Goal: Check status: Check status

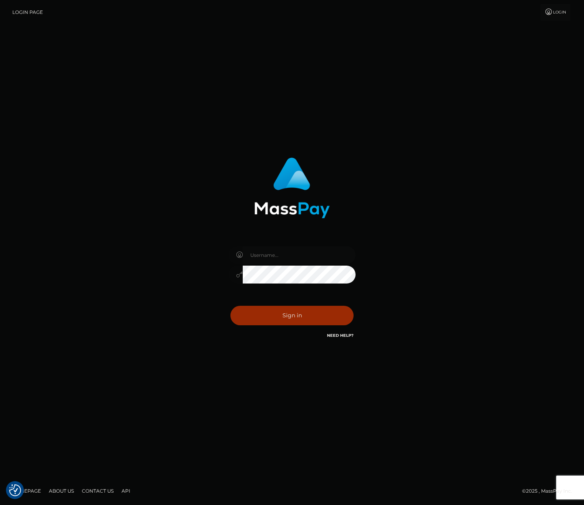
type input "carlos.VIP"
click at [271, 314] on button "Sign in" at bounding box center [291, 315] width 123 height 19
type input "carlos.VIP"
click at [274, 315] on button "Sign in" at bounding box center [291, 315] width 123 height 19
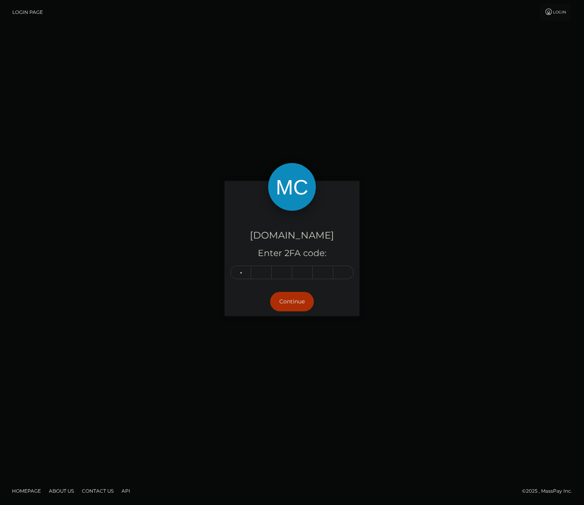
type input "1"
type input "3"
type input "0"
type input "3"
type input "5"
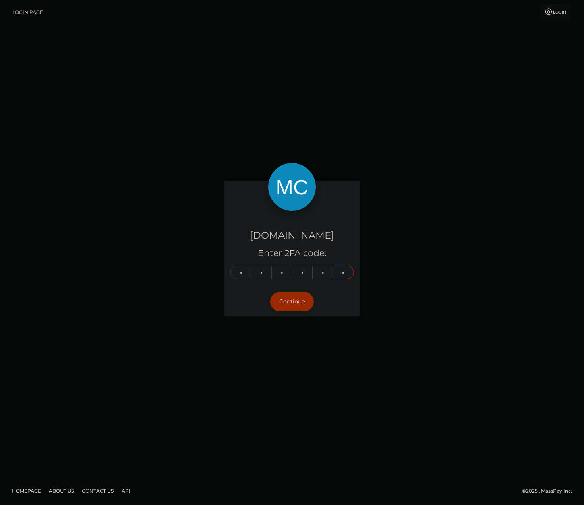
type input "0"
click at [288, 304] on button "Continue" at bounding box center [292, 301] width 44 height 19
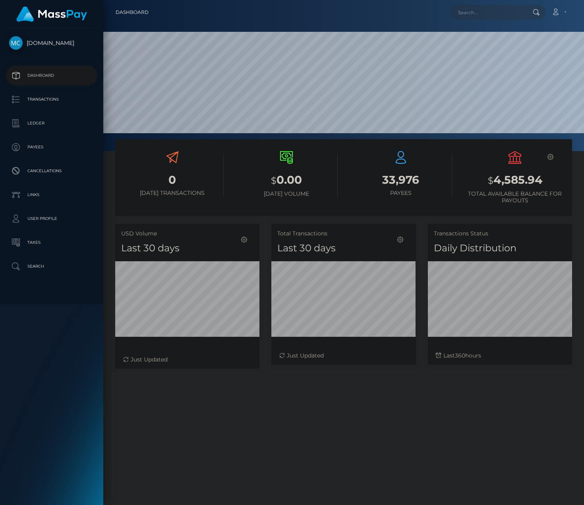
scroll to position [141, 145]
click at [527, 178] on h3 "$ 4,585.94" at bounding box center [515, 180] width 103 height 16
drag, startPoint x: 527, startPoint y: 178, endPoint x: 502, endPoint y: 184, distance: 26.0
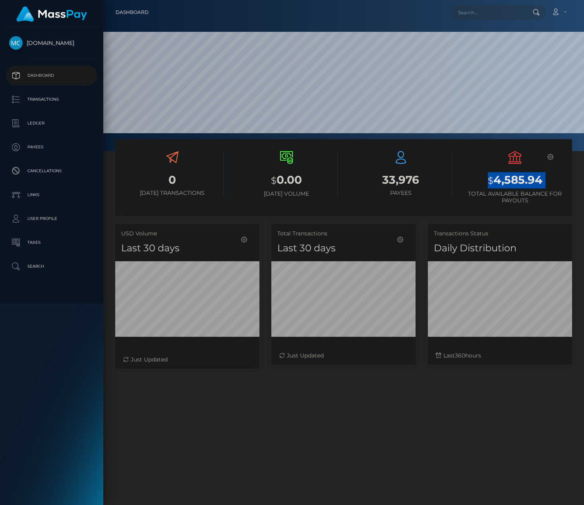
click at [502, 184] on h3 "$ 4,585.94" at bounding box center [515, 180] width 103 height 16
